Goal: Communication & Community: Answer question/provide support

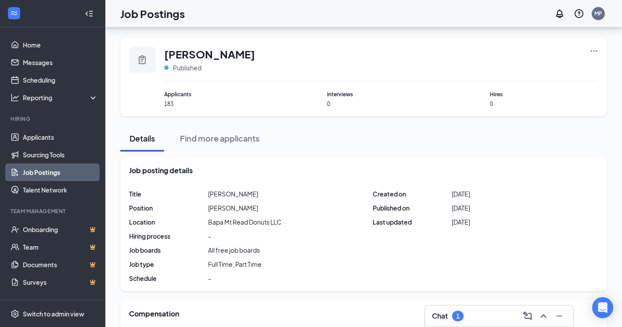
scroll to position [220, 0]
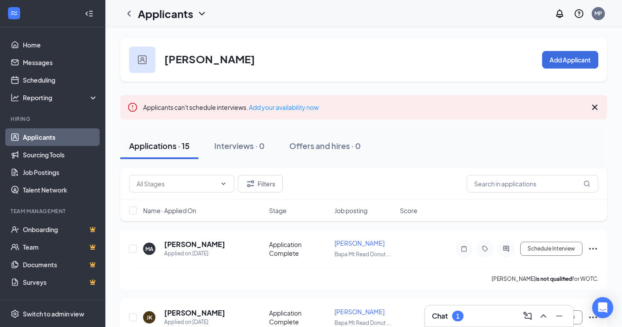
click at [480, 319] on div "Chat 1" at bounding box center [499, 316] width 134 height 14
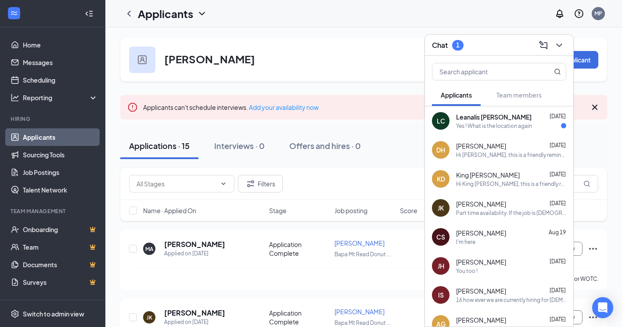
click at [491, 130] on div "LC Leanalis Cameron-Ortiz Aug 26 Yes ! What is the location again" at bounding box center [499, 120] width 148 height 29
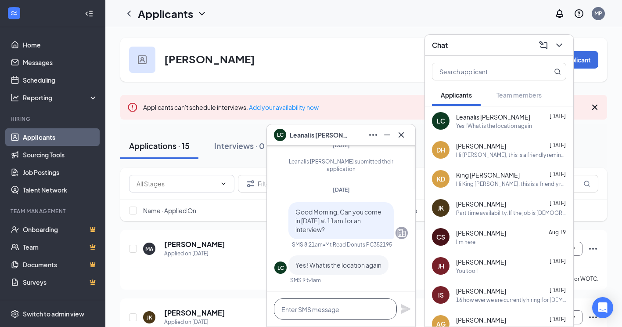
click at [375, 314] on textarea at bounding box center [335, 308] width 123 height 21
type textarea "Mt. Read"
click at [404, 310] on icon "Plane" at bounding box center [406, 309] width 10 height 10
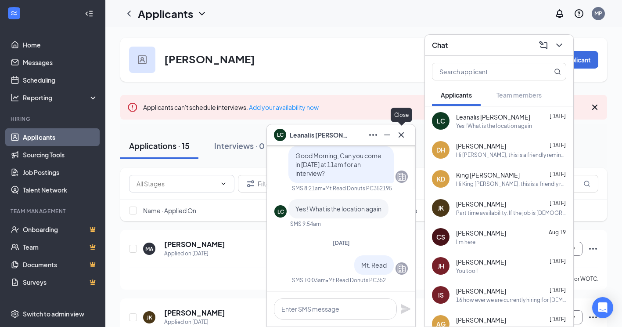
click at [403, 135] on icon "Cross" at bounding box center [401, 135] width 11 height 11
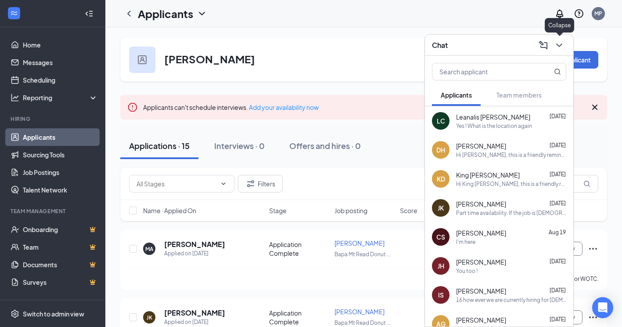
click at [557, 49] on icon "ChevronDown" at bounding box center [559, 45] width 11 height 11
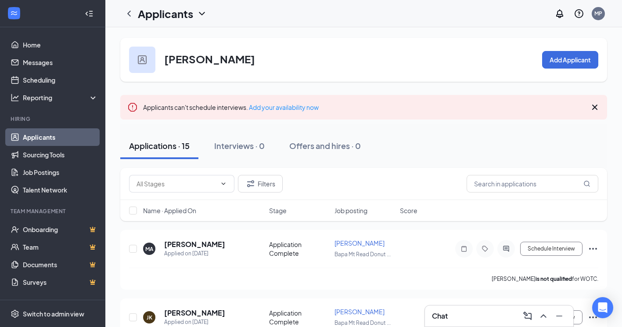
click at [381, 43] on div "Baker Add Applicant" at bounding box center [363, 60] width 487 height 44
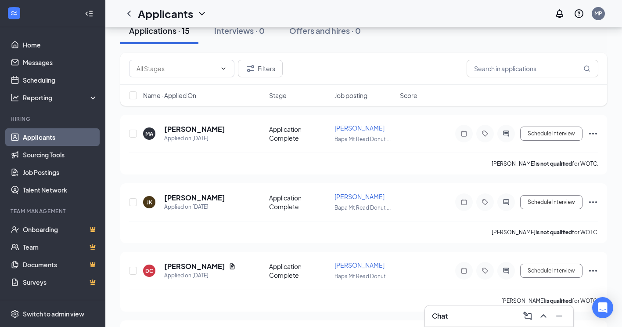
scroll to position [0, 0]
